Goal: Navigation & Orientation: Understand site structure

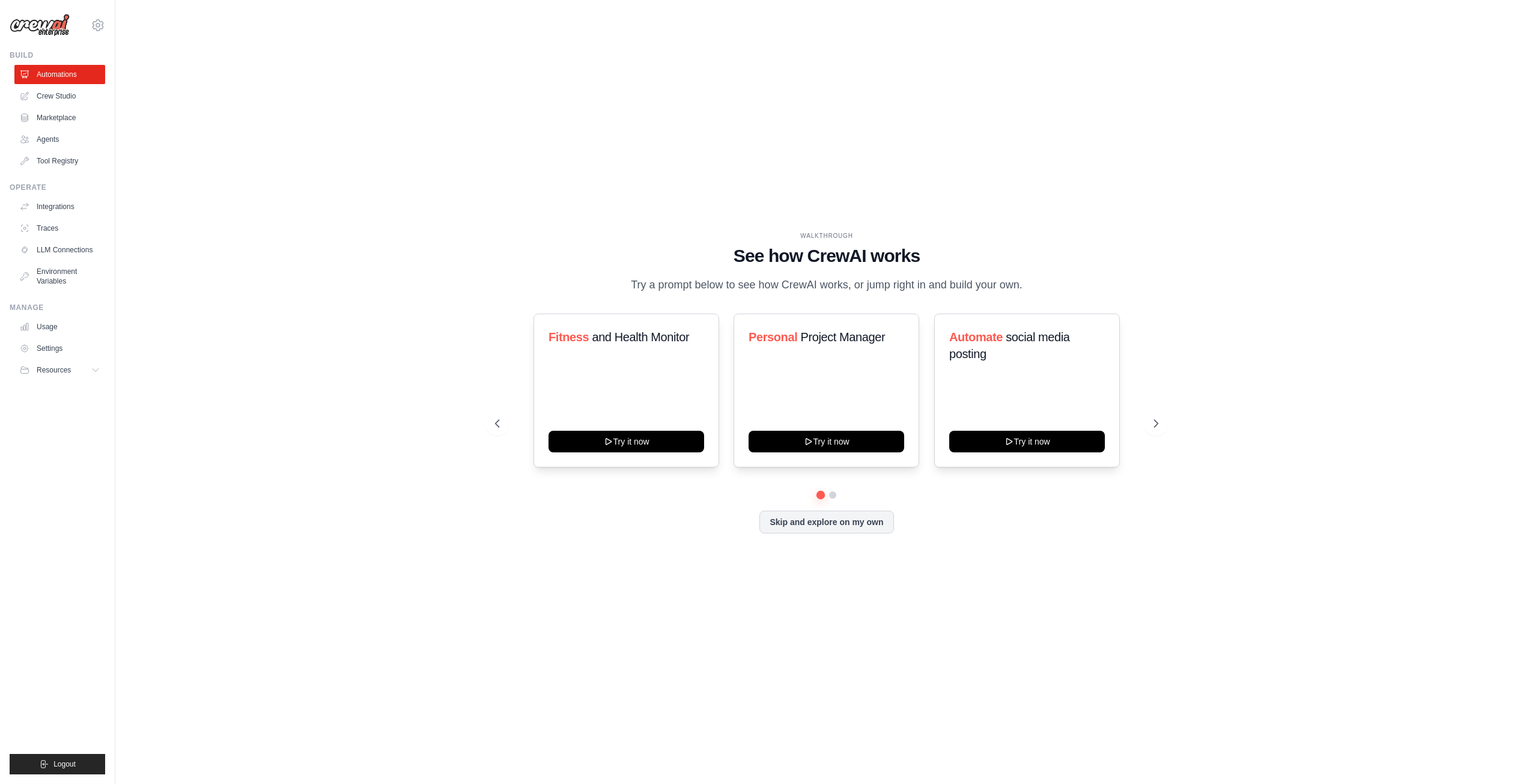
click at [295, 249] on div "WALKTHROUGH See how CrewAI works Try a prompt below to see how CrewAI works, or…" at bounding box center [826, 391] width 1384 height 760
click at [72, 100] on link "Crew Studio" at bounding box center [61, 95] width 91 height 19
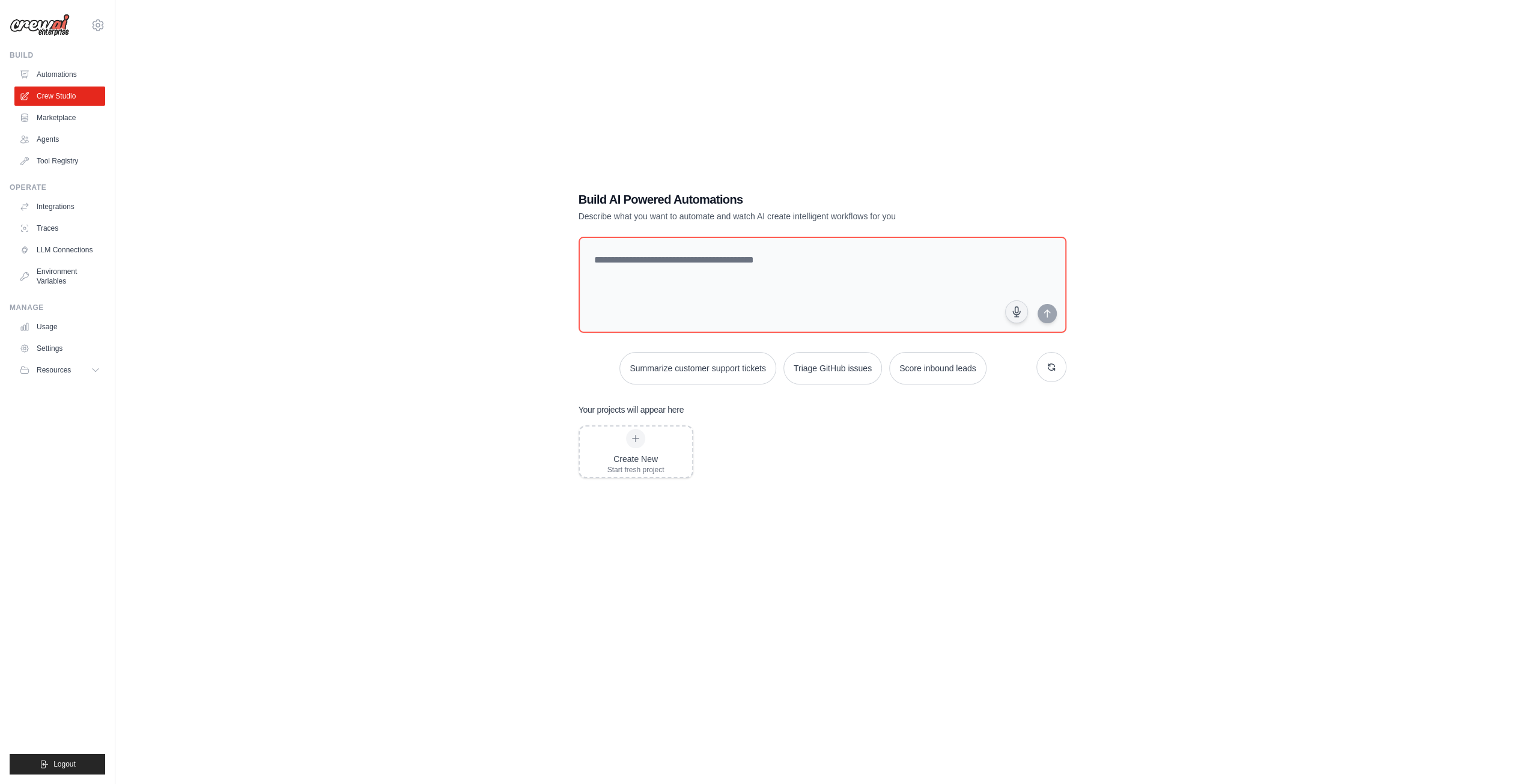
click at [73, 117] on link "Marketplace" at bounding box center [60, 117] width 91 height 19
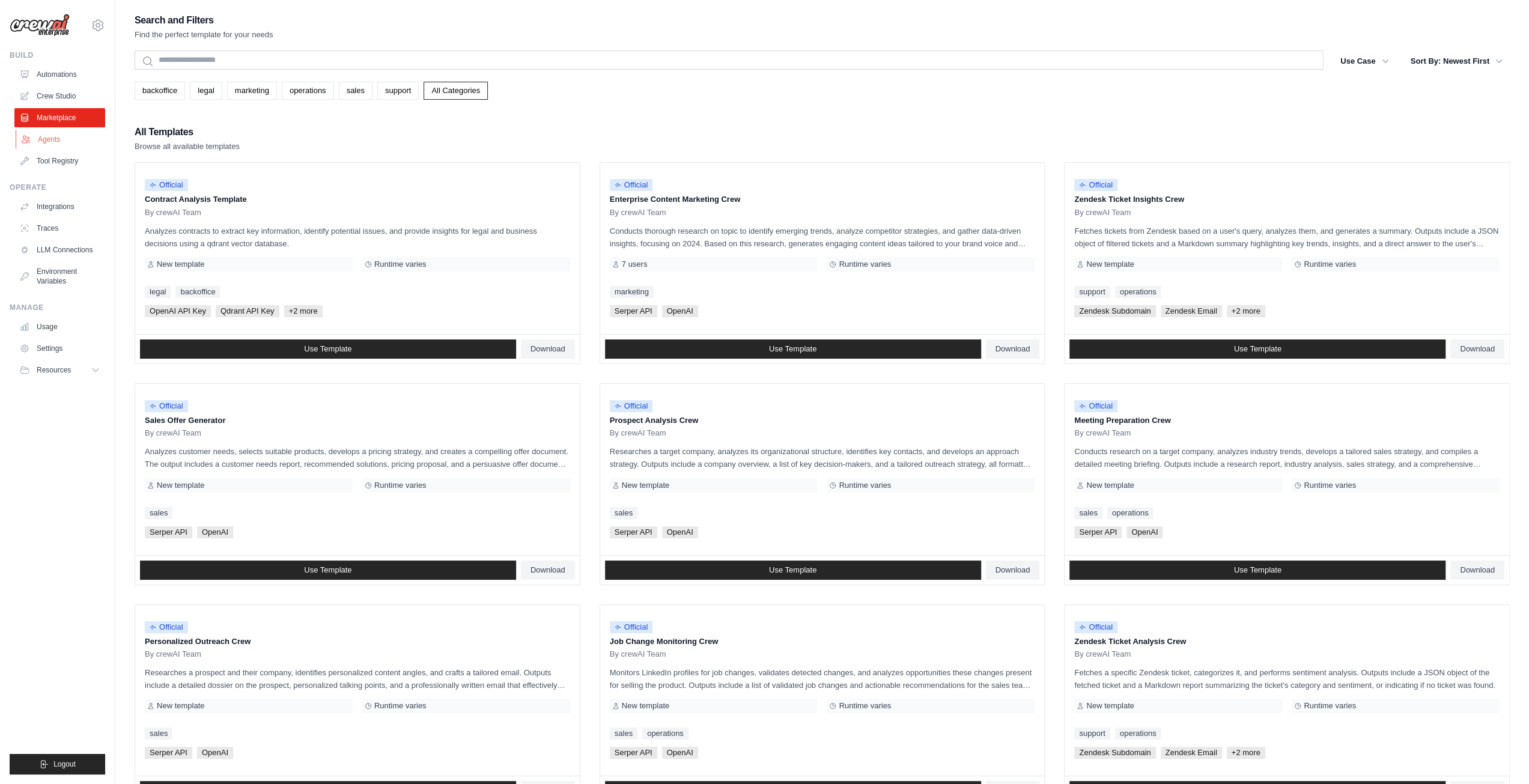
click at [63, 137] on link "Agents" at bounding box center [61, 139] width 91 height 19
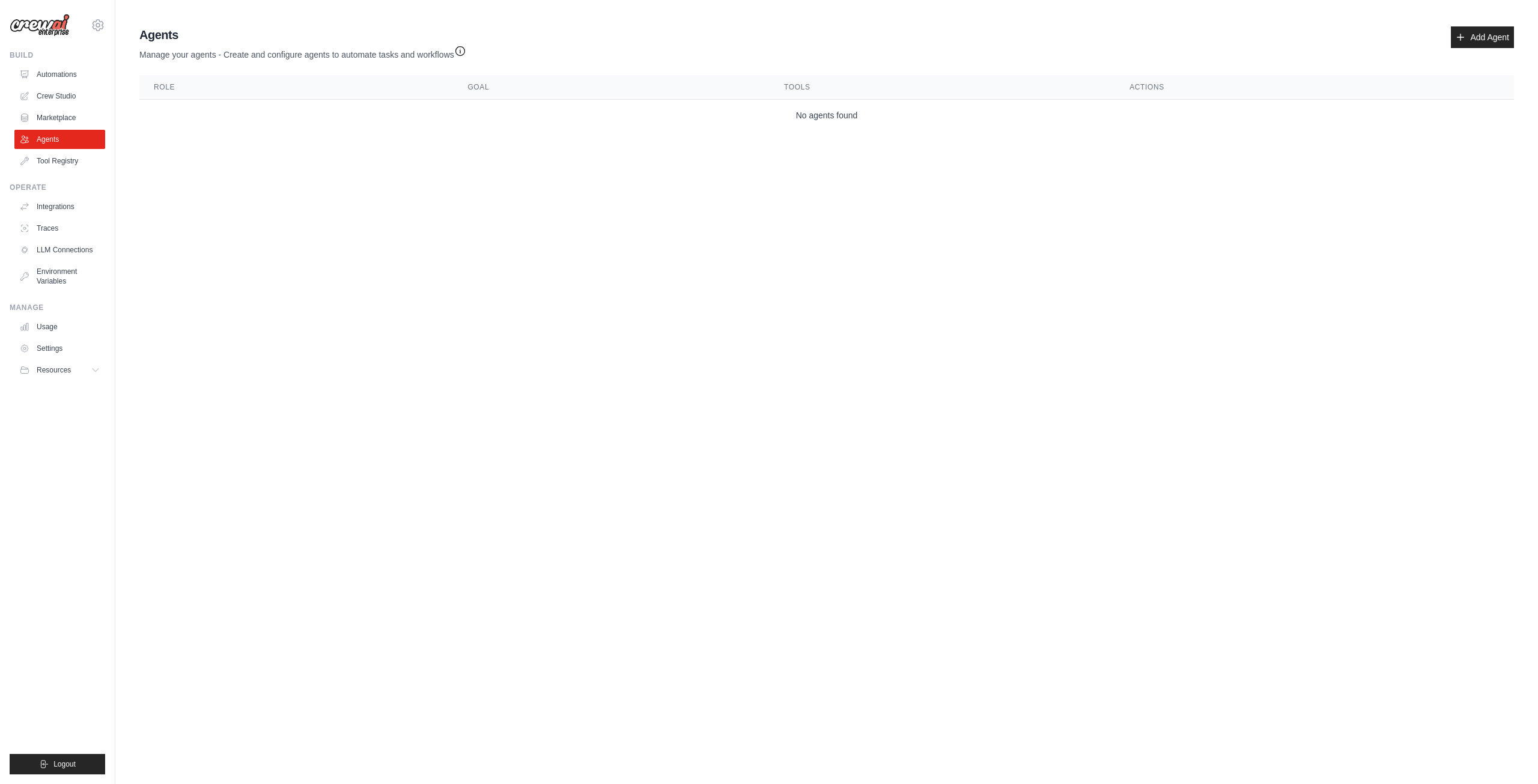
click at [466, 54] on icon "button" at bounding box center [460, 50] width 12 height 12
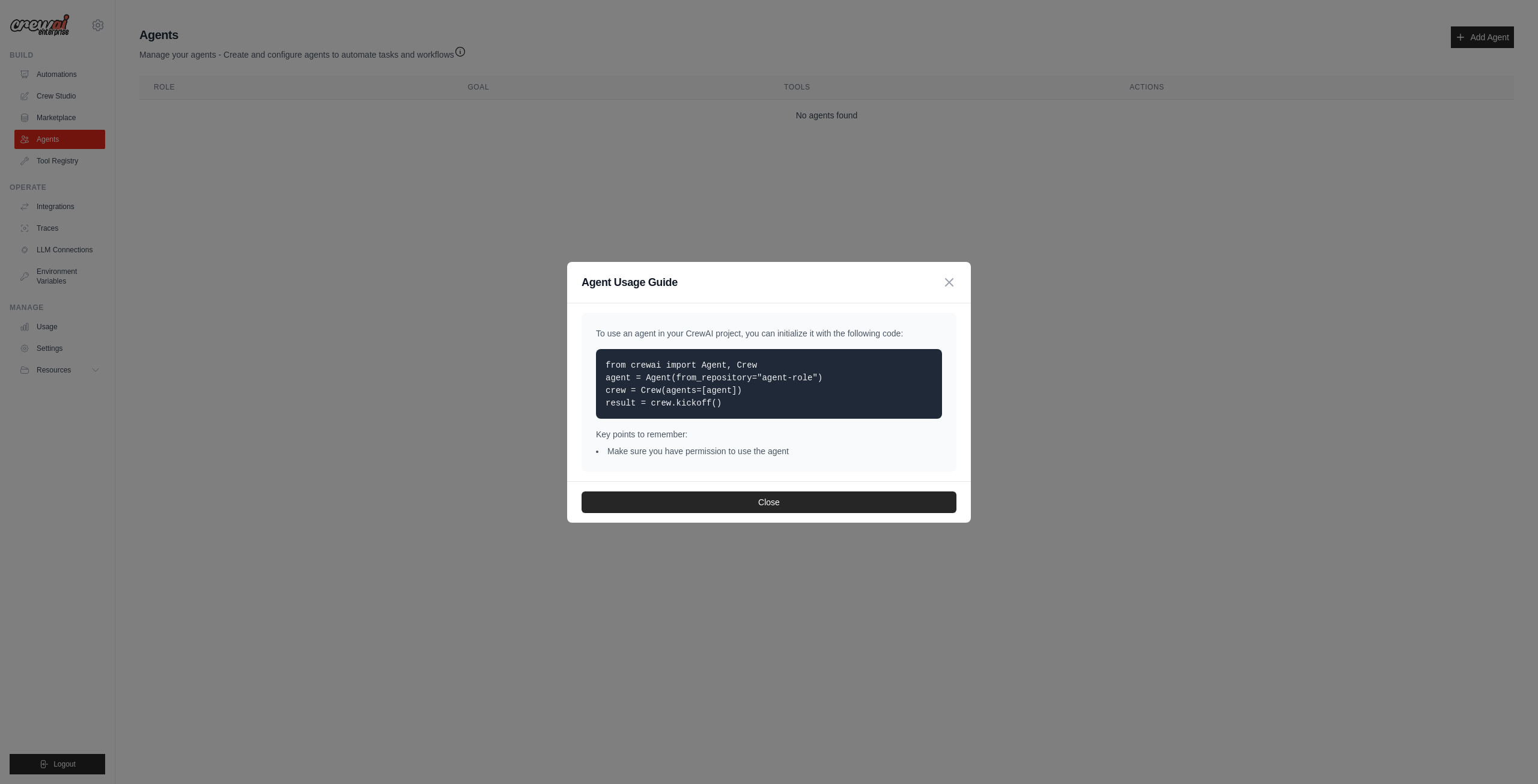
click at [498, 366] on div "Agent Usage Guide To use an agent in your CrewAI project, you can initialize it…" at bounding box center [769, 392] width 1538 height 784
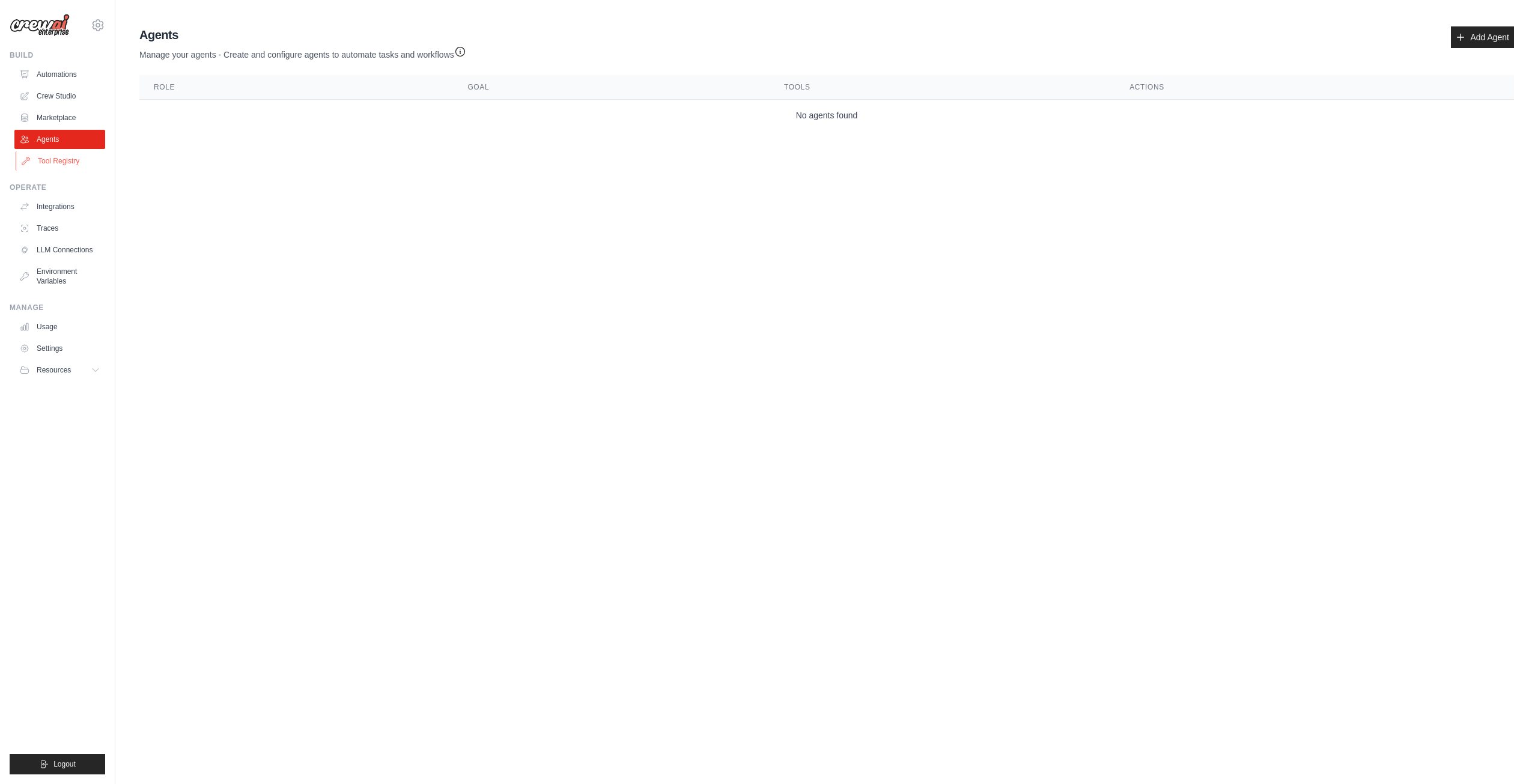
click at [68, 163] on link "Tool Registry" at bounding box center [61, 161] width 91 height 19
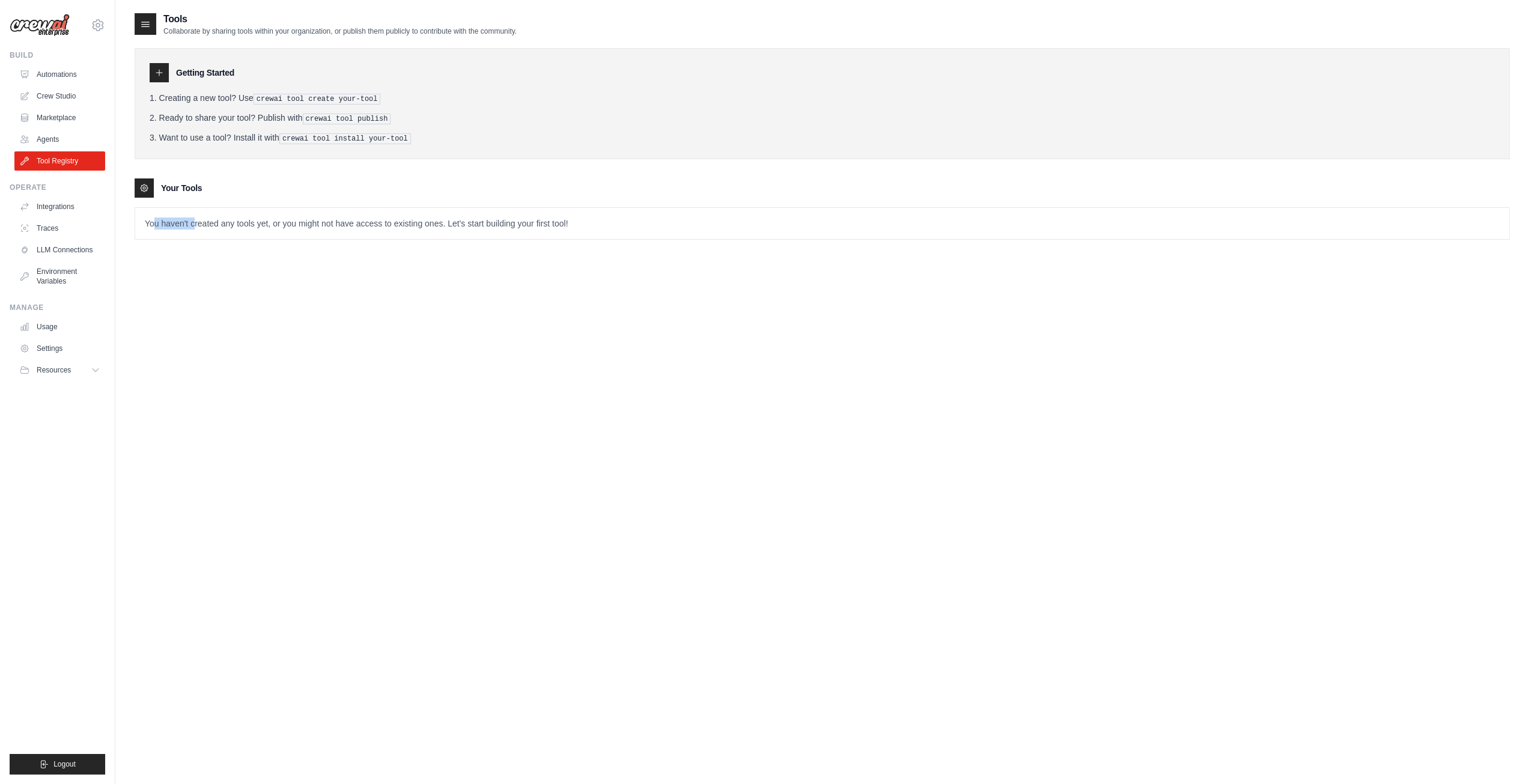
drag, startPoint x: 152, startPoint y: 220, endPoint x: 240, endPoint y: 227, distance: 88.3
click at [211, 225] on p "You haven't created any tools yet, or you might not have access to existing one…" at bounding box center [822, 224] width 1374 height 31
drag, startPoint x: 240, startPoint y: 227, endPoint x: 603, endPoint y: 231, distance: 363.0
click at [603, 231] on p "You haven't created any tools yet, or you might not have access to existing one…" at bounding box center [822, 224] width 1374 height 31
click at [67, 210] on link "Integrations" at bounding box center [61, 206] width 91 height 19
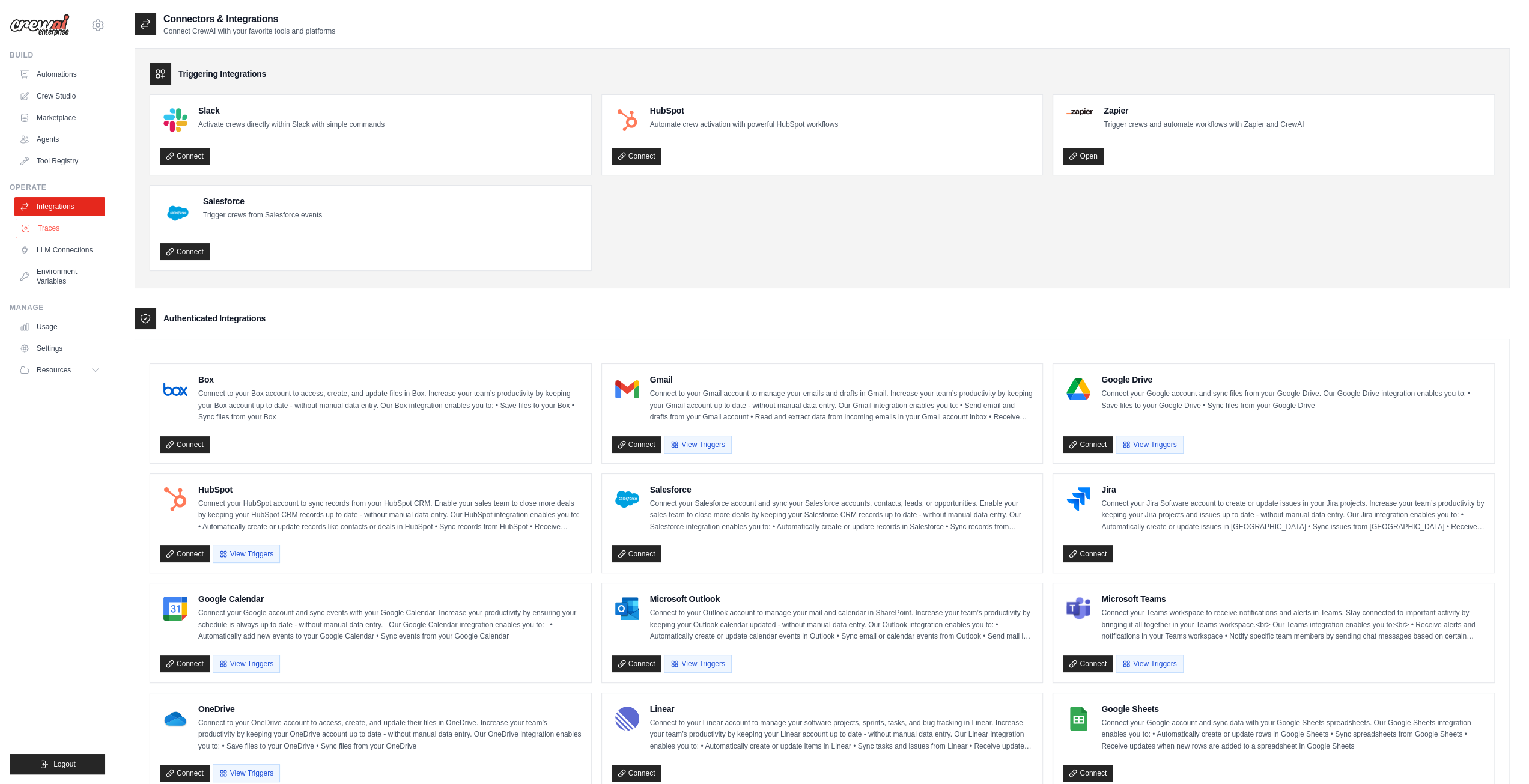
click at [50, 225] on link "Traces" at bounding box center [61, 228] width 91 height 19
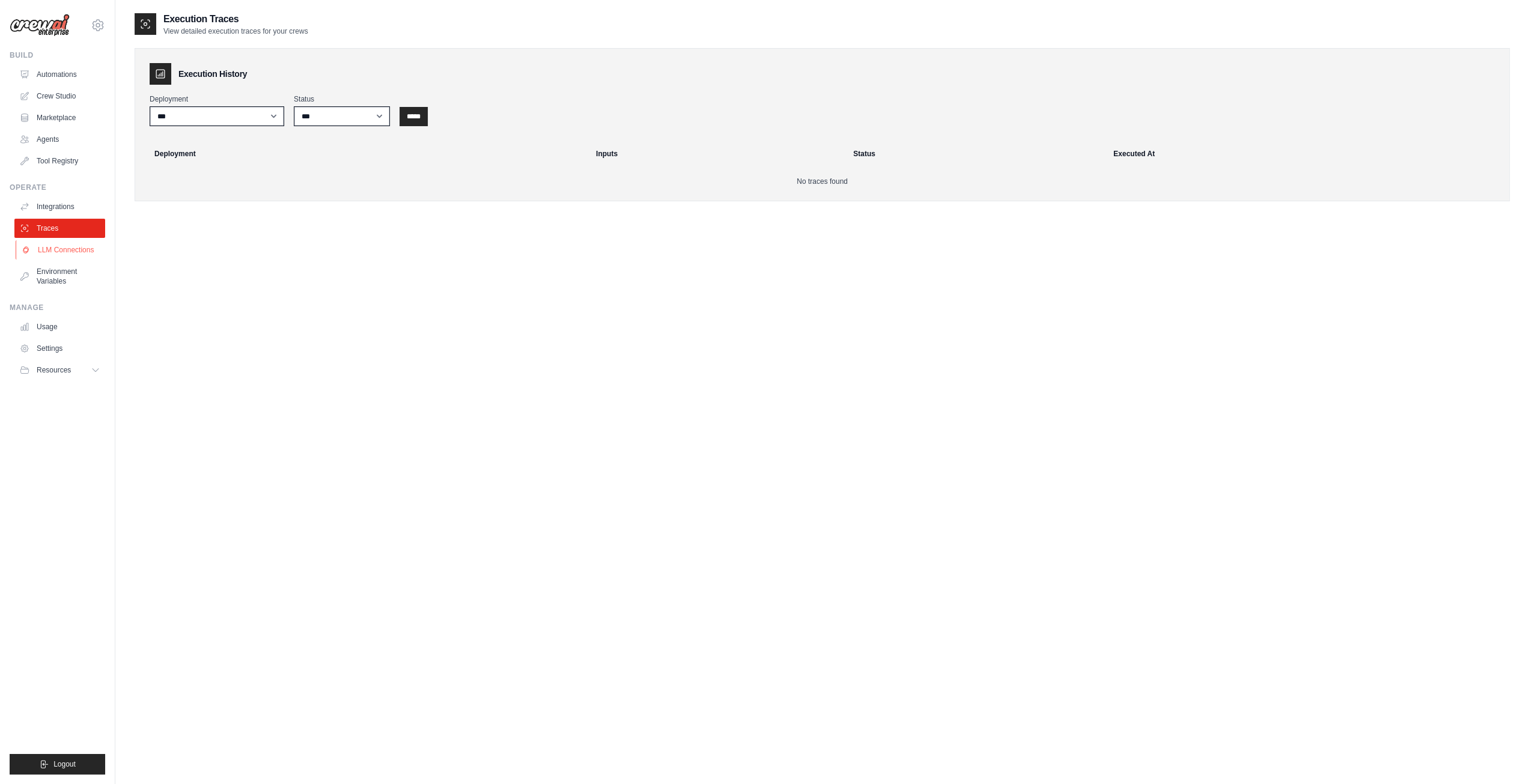
click at [60, 252] on link "LLM Connections" at bounding box center [61, 249] width 91 height 19
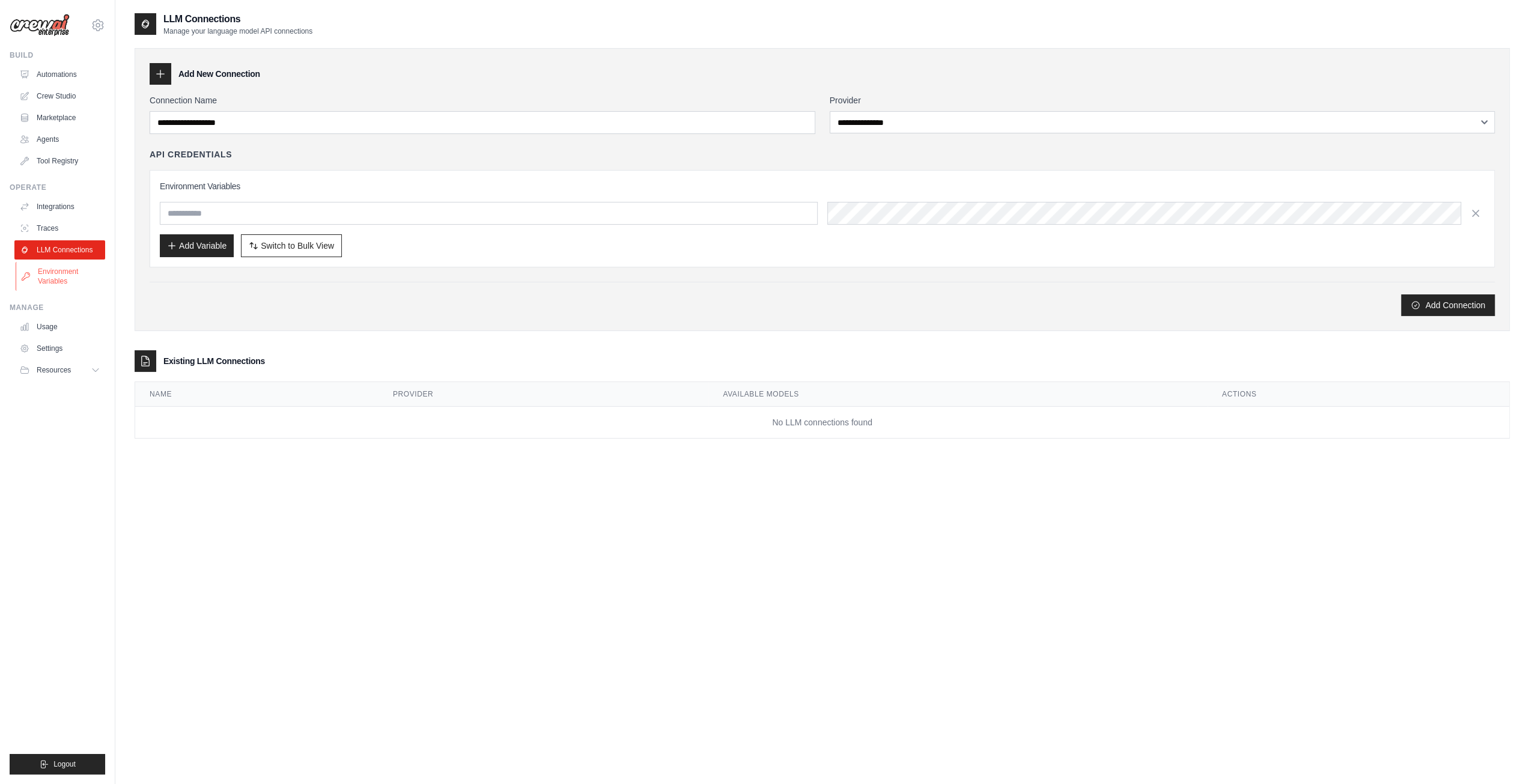
click at [54, 275] on link "Environment Variables" at bounding box center [61, 276] width 91 height 29
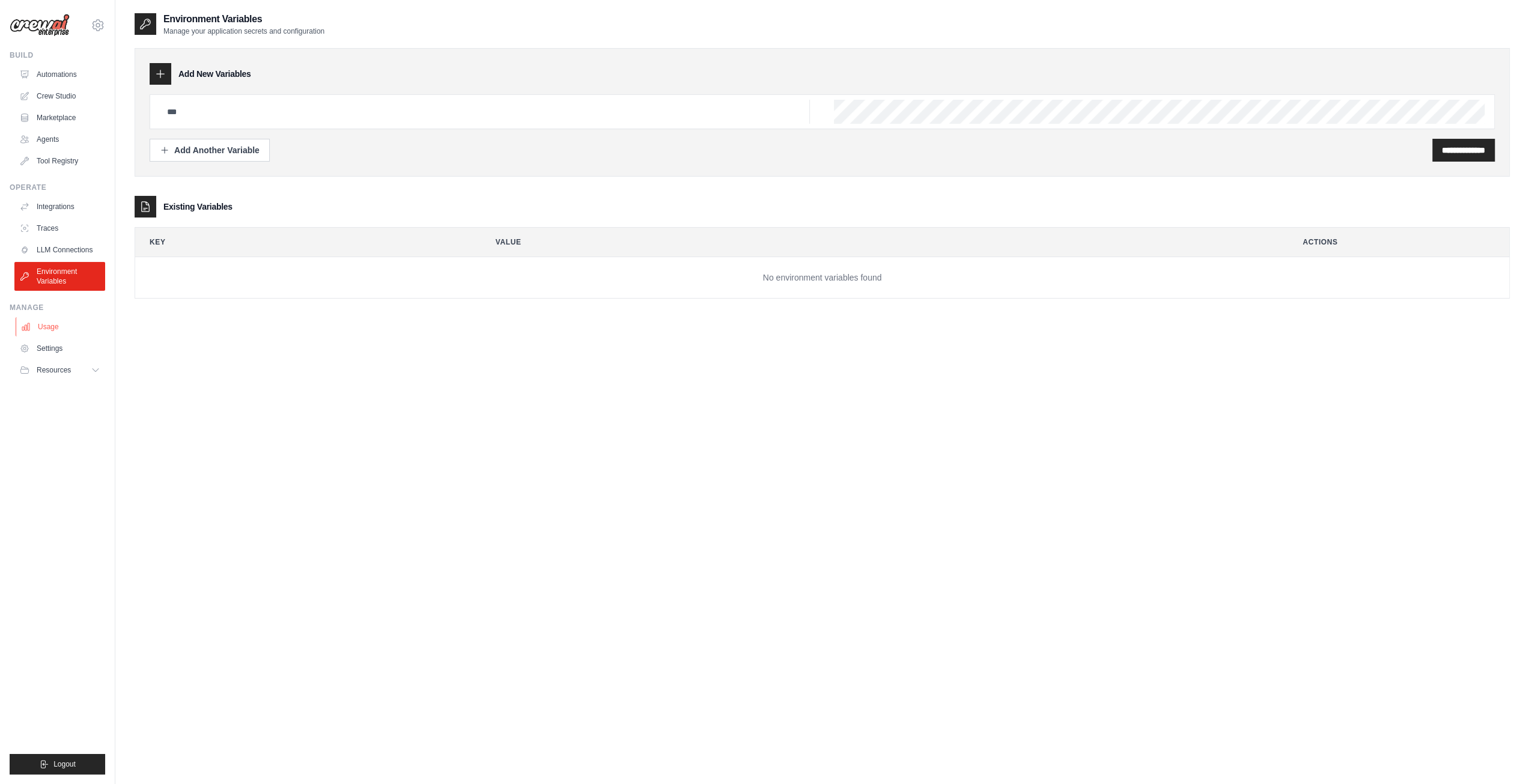
click at [50, 328] on link "Usage" at bounding box center [61, 327] width 91 height 19
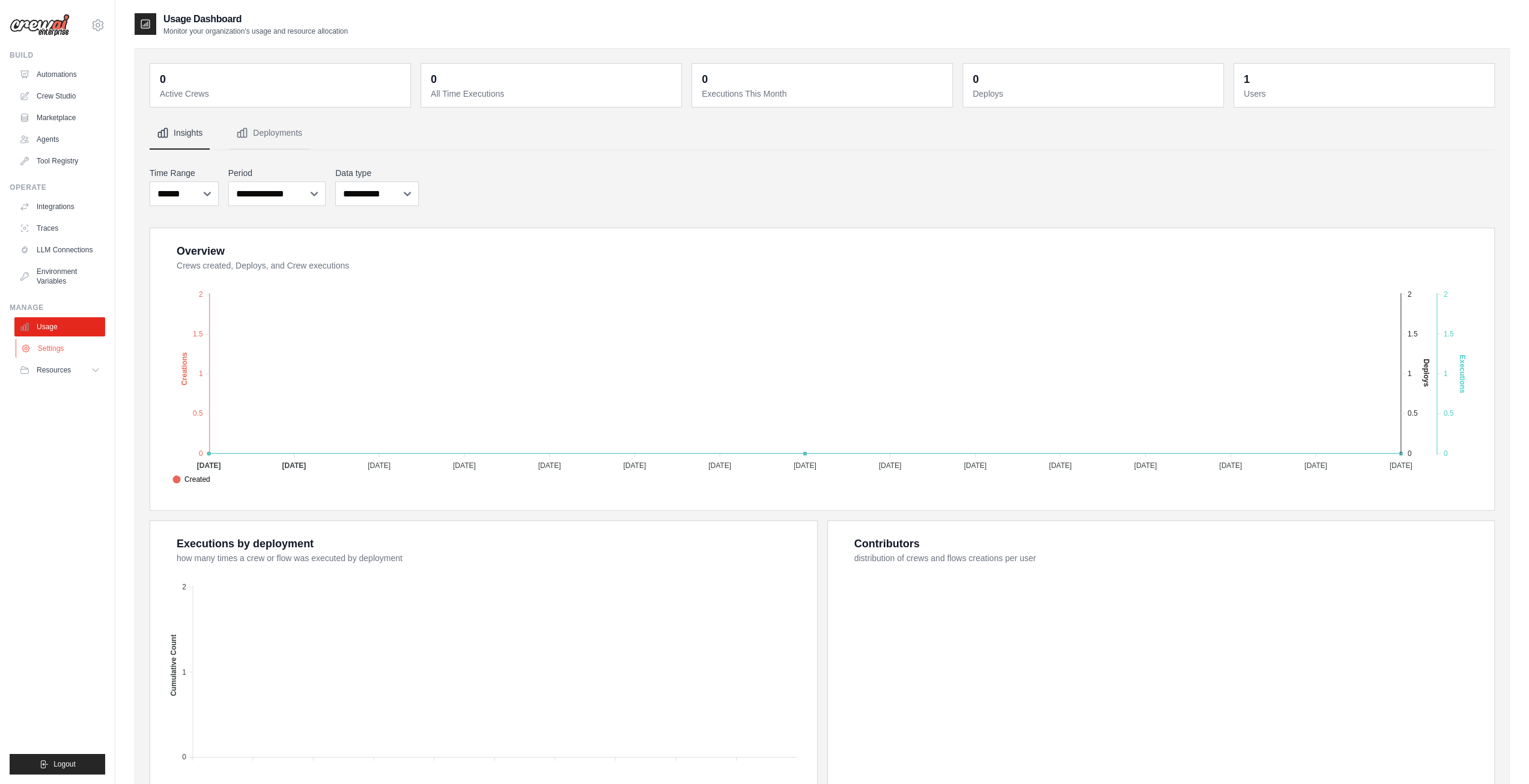
click at [47, 349] on link "Settings" at bounding box center [61, 348] width 91 height 19
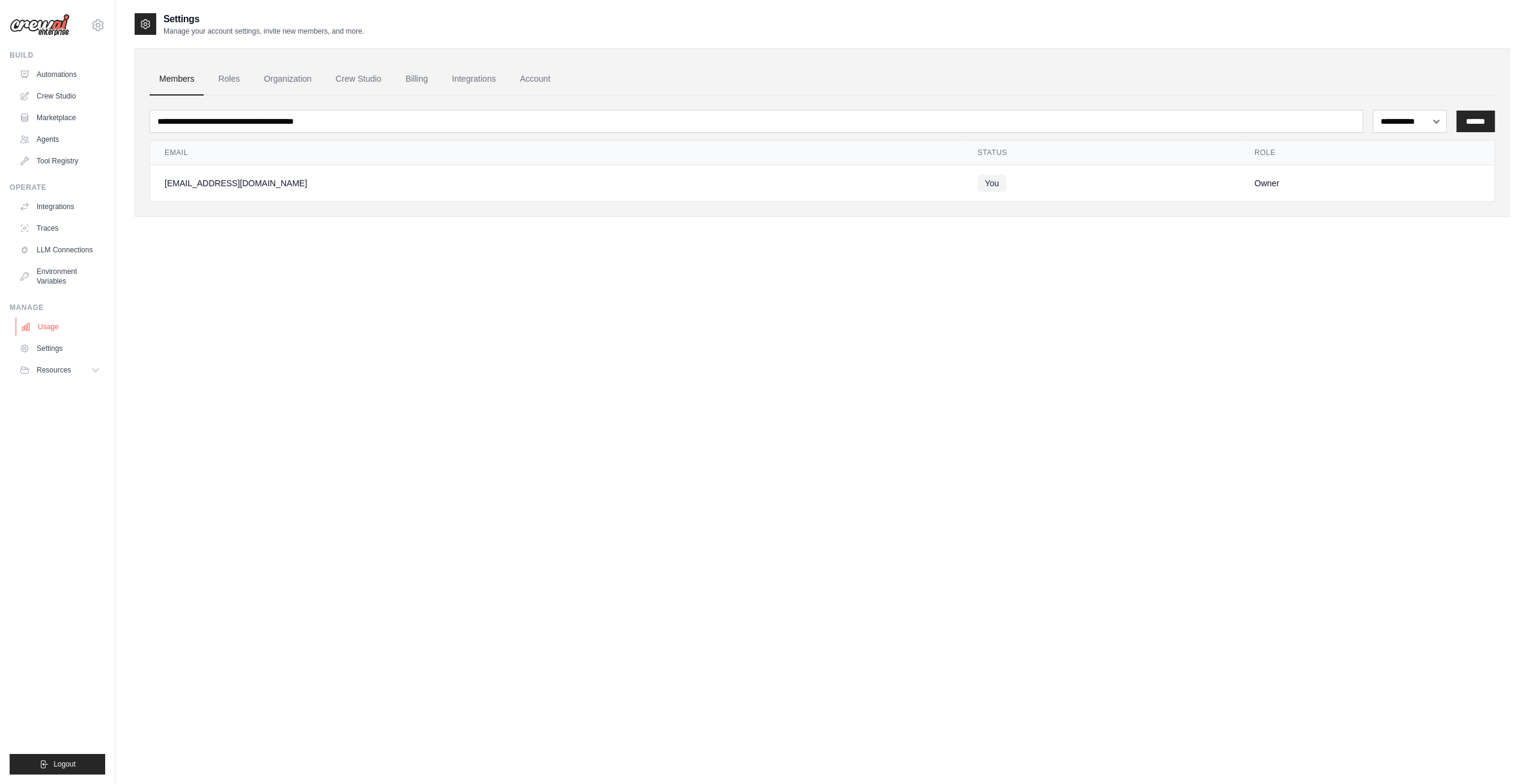
click at [49, 331] on link "Usage" at bounding box center [61, 327] width 91 height 19
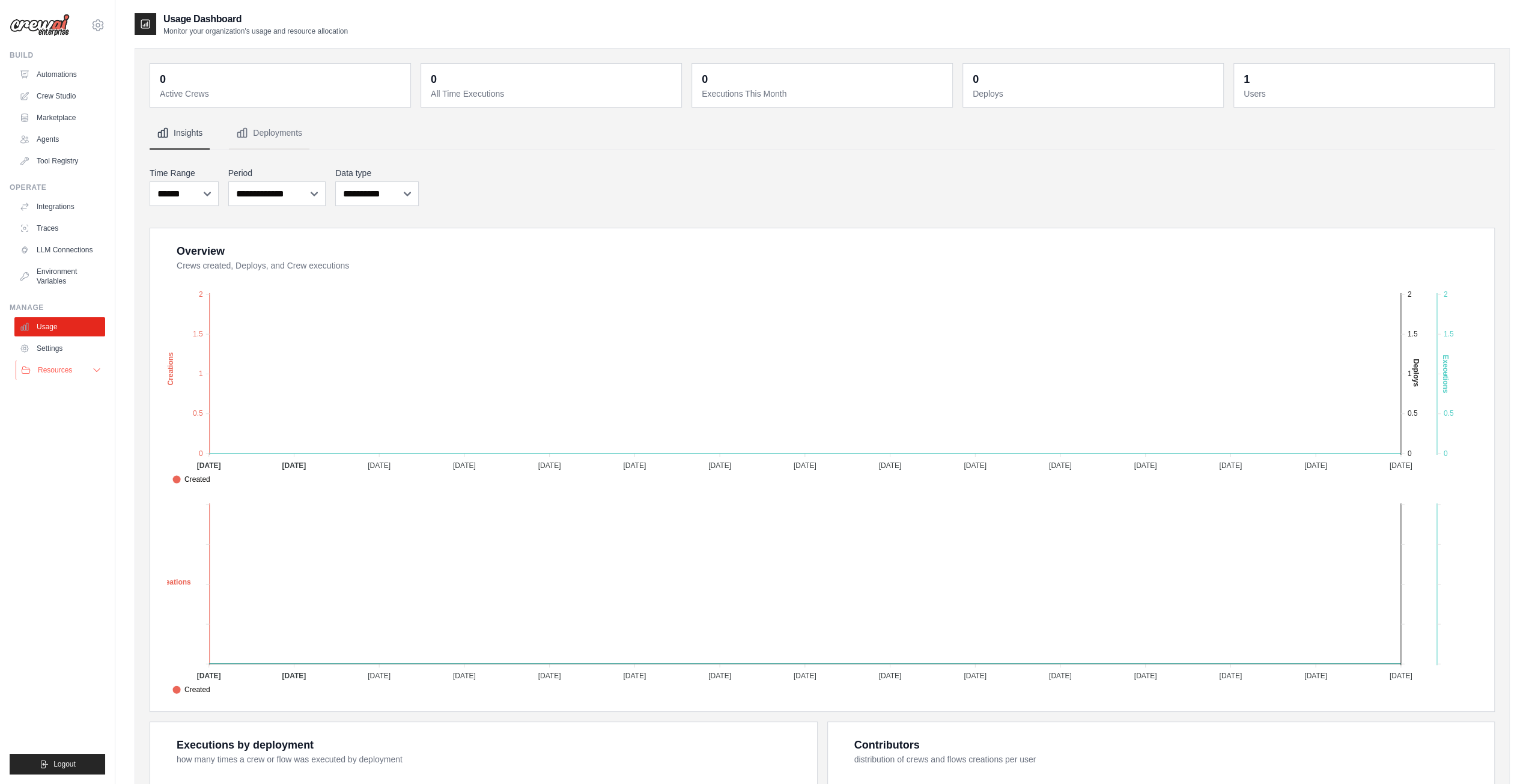
click at [48, 371] on span "Resources" at bounding box center [55, 369] width 34 height 9
click at [59, 394] on span "Documentation" at bounding box center [67, 390] width 49 height 9
